Goal: Find specific page/section: Find specific page/section

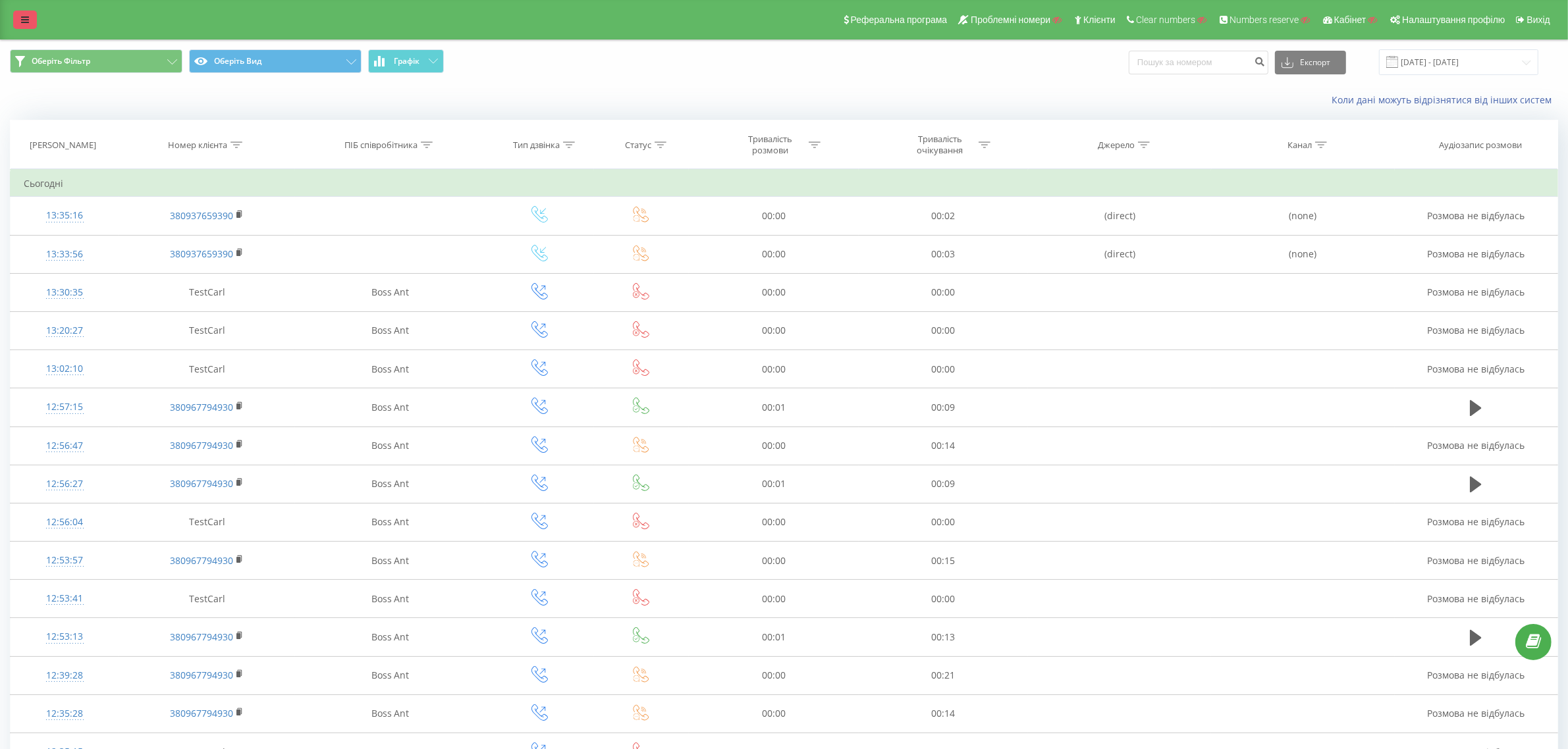
click at [25, 21] on icon at bounding box center [25, 20] width 8 height 10
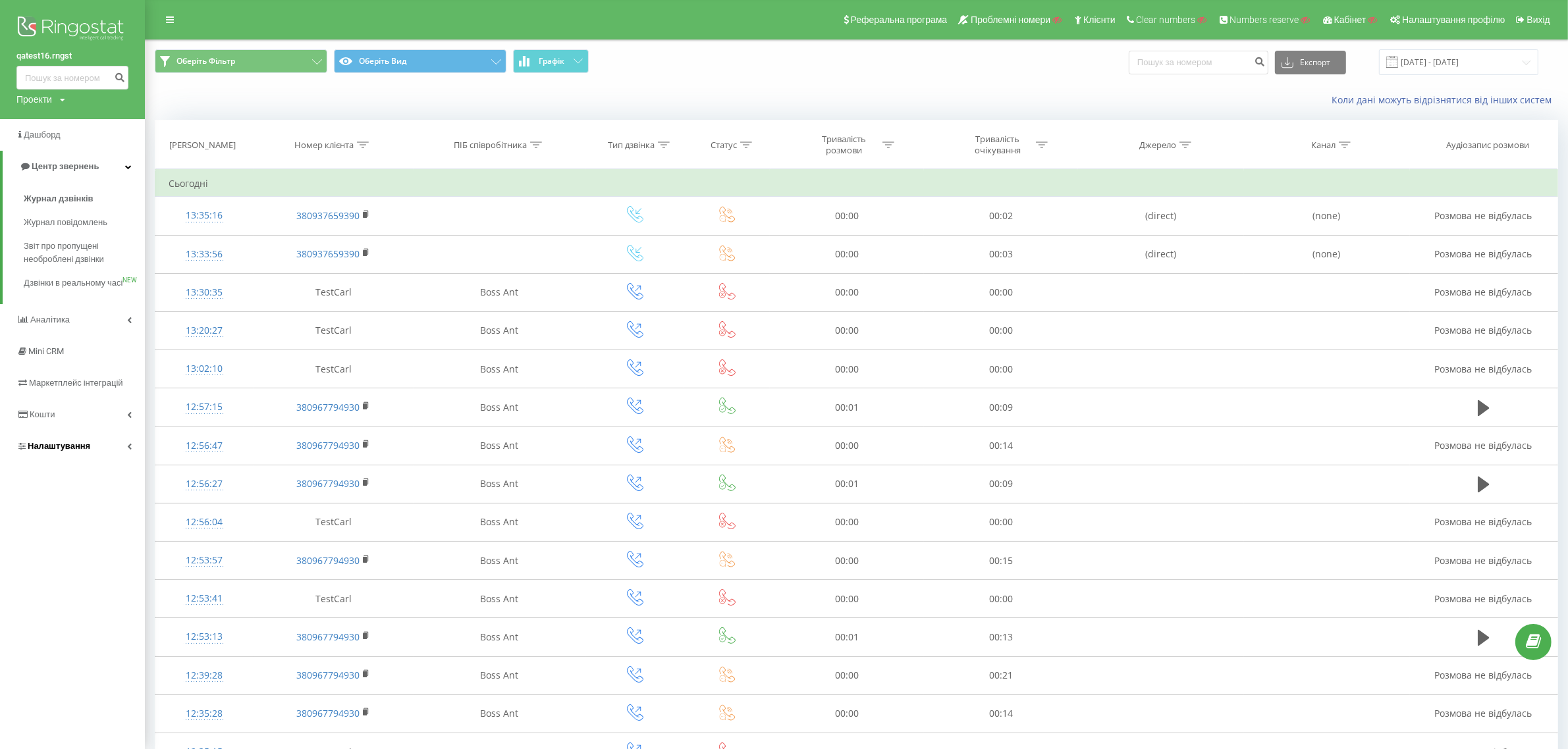
click at [54, 451] on span "Налаштування" at bounding box center [59, 446] width 63 height 10
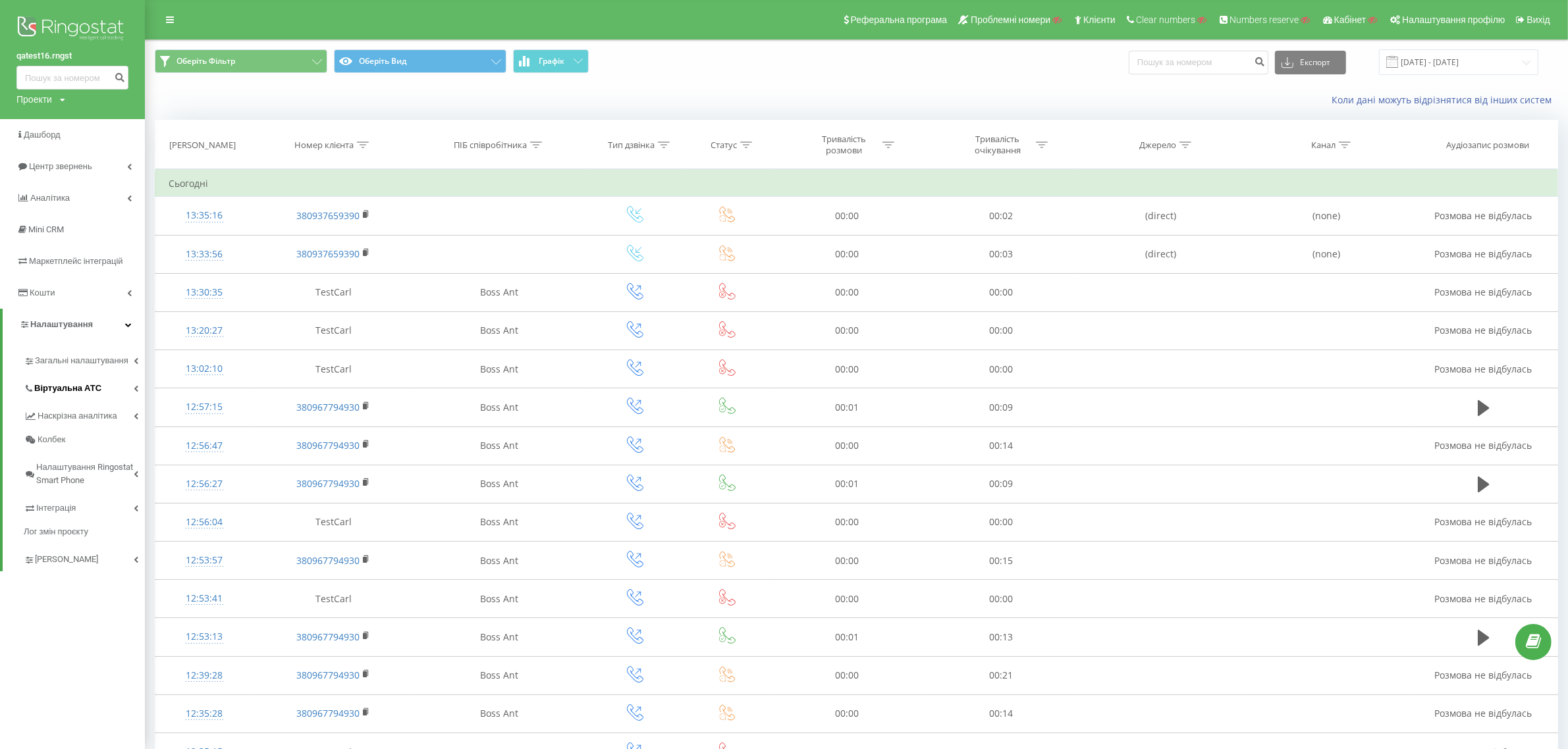
click at [73, 389] on span "Віртуальна АТС" at bounding box center [67, 388] width 67 height 13
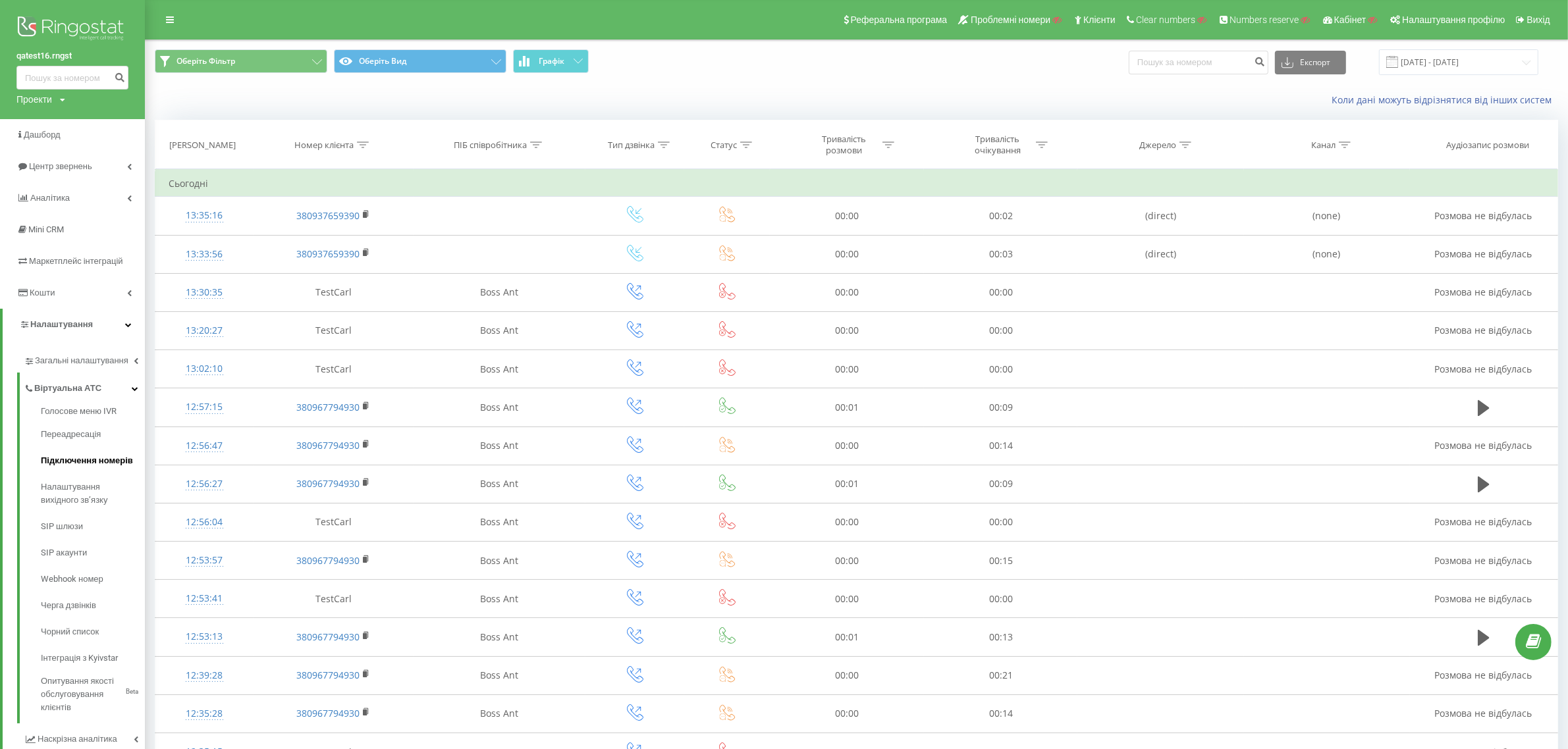
click at [89, 462] on span "Підключення номерів" at bounding box center [86, 461] width 92 height 13
